Goal: Task Accomplishment & Management: Manage account settings

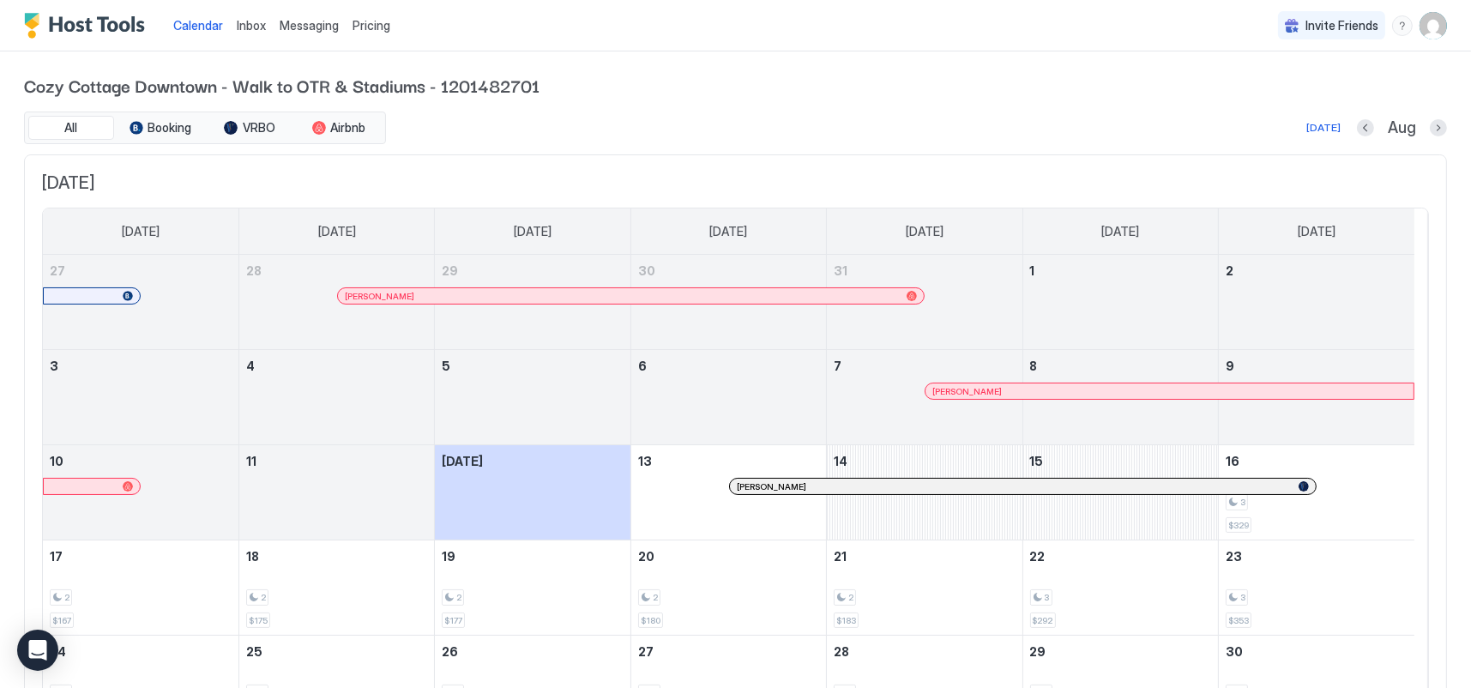
click at [1423, 35] on img "User profile" at bounding box center [1432, 25] width 27 height 27
click at [1249, 92] on span "Settings" at bounding box center [1265, 95] width 46 height 15
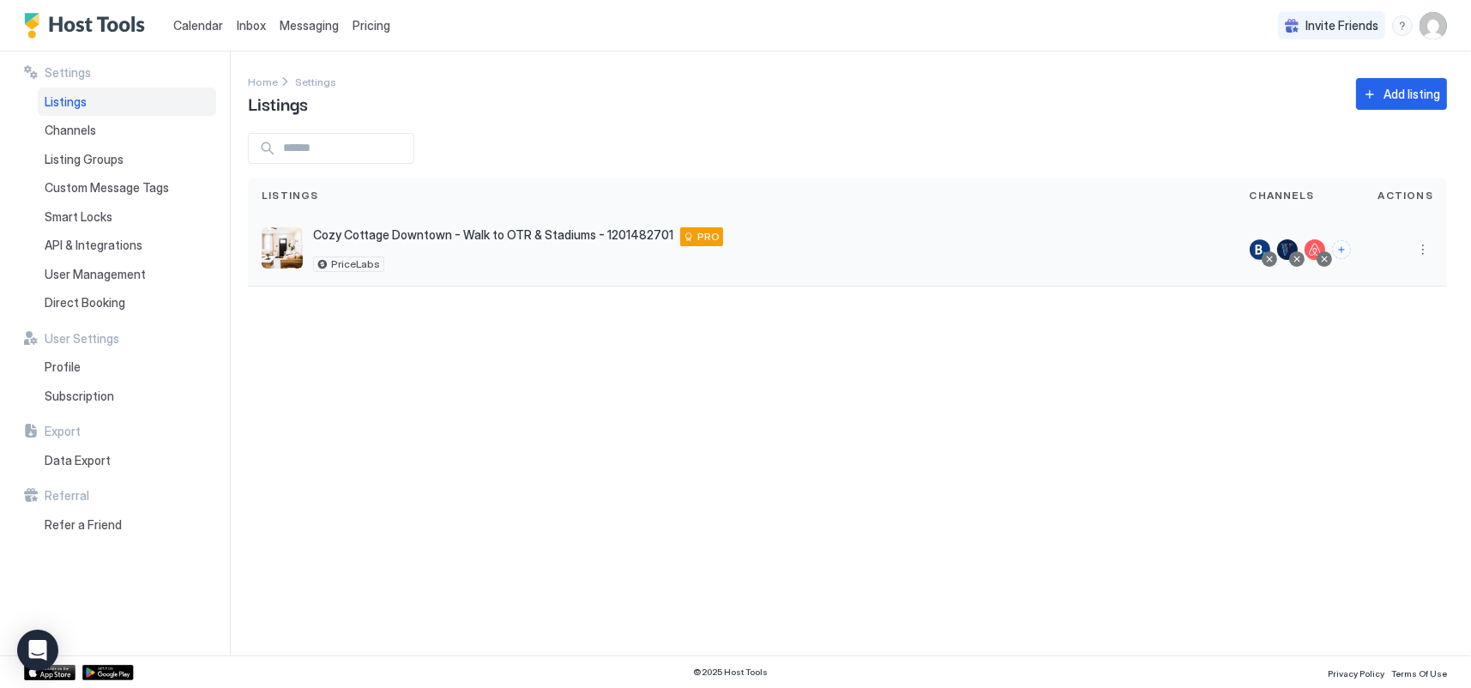
click at [444, 232] on span "Cozy Cottage Downtown - Walk to OTR & Stadiums - 1201482701" at bounding box center [493, 234] width 360 height 15
click at [1424, 245] on button "More options" at bounding box center [1422, 249] width 21 height 21
click at [1327, 270] on div "Listing Settings" at bounding box center [1323, 273] width 218 height 27
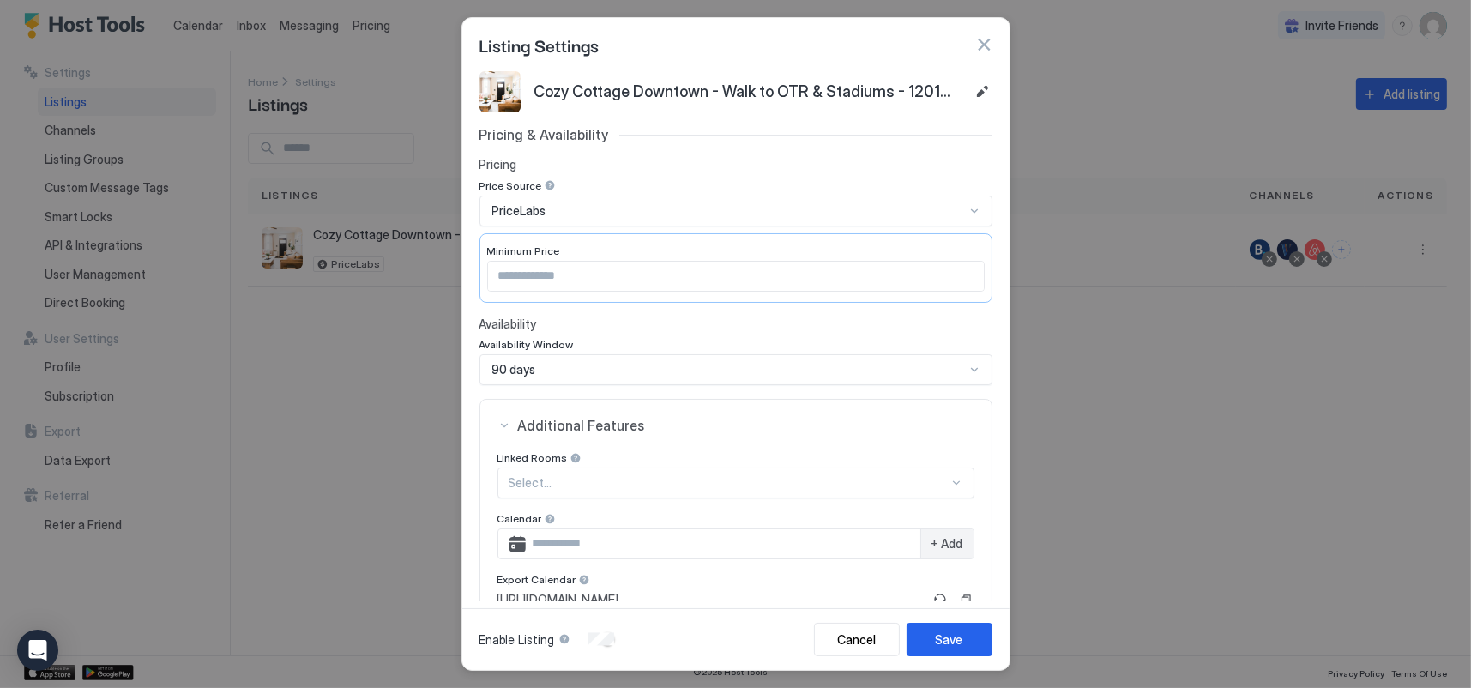
click at [982, 46] on button "button" at bounding box center [983, 44] width 17 height 17
